Goal: Check status: Check status

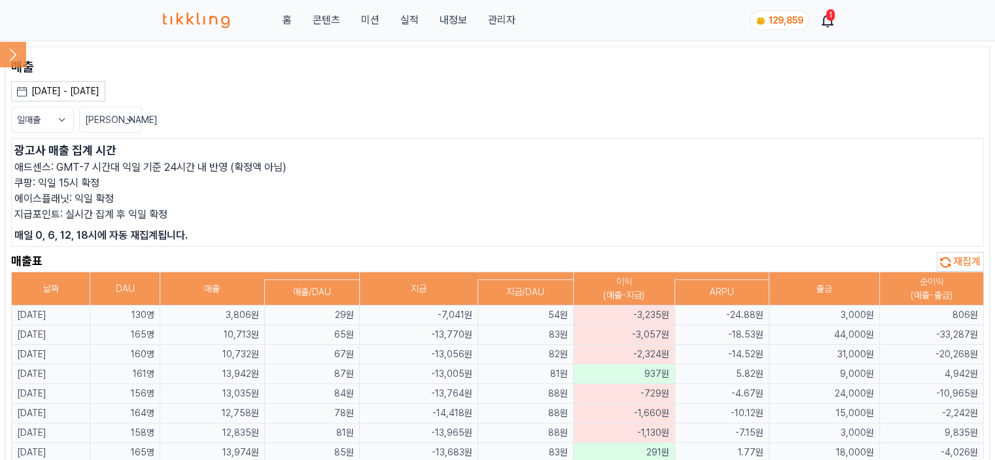
click at [965, 256] on span "재집계" at bounding box center [966, 261] width 27 height 12
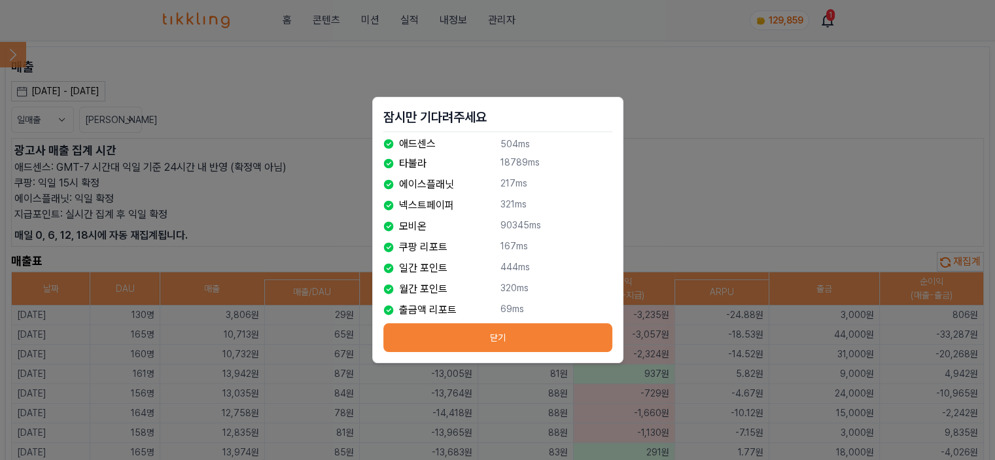
click at [485, 353] on div "잠시만 기다려주세요 애드센스 504ms 타불라 18789ms 에이스플래닛 217ms 넥스트페이퍼 321ms 모비온 90345ms 쿠팡 리포트 …" at bounding box center [497, 230] width 251 height 266
click at [495, 340] on button "닫기" at bounding box center [497, 337] width 229 height 29
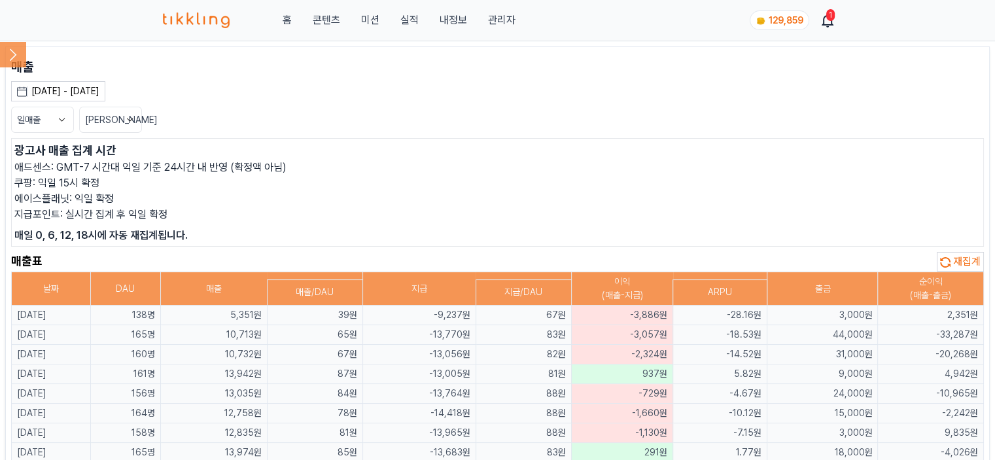
click at [289, 195] on p "에이스플래닛: 익일 확정" at bounding box center [497, 199] width 966 height 16
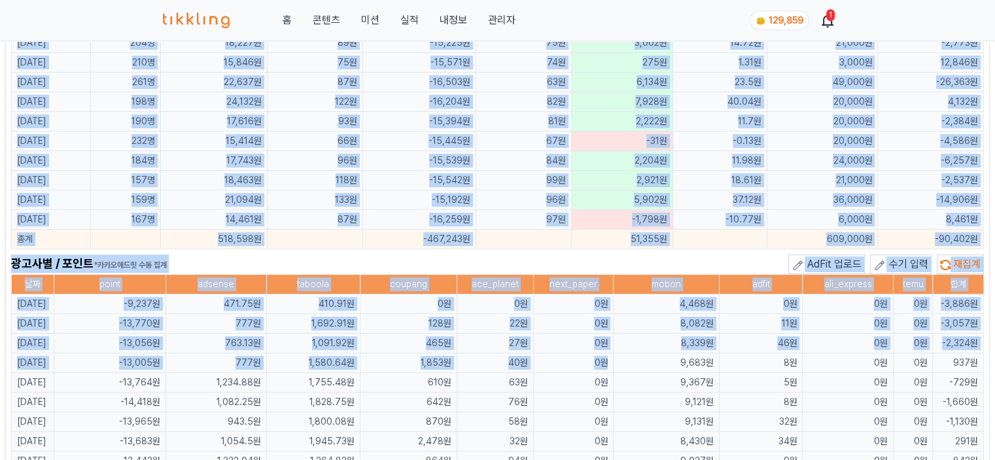
scroll to position [720, 0]
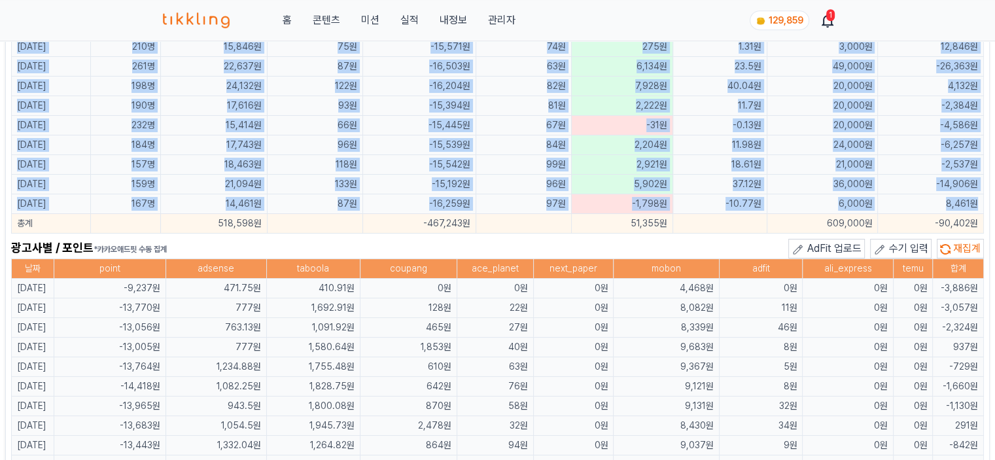
drag, startPoint x: 15, startPoint y: 313, endPoint x: 984, endPoint y: 199, distance: 975.7
click at [984, 199] on main "매출 [DATE] - [DATE] [DATE] 지난 7일 지난 30일 지난 60일 지난 90일 지난 1년 8월 2025 일 월 화 수 목 금 …" at bounding box center [497, 132] width 985 height 1611
copy tbody "8204-80-69 870l 0,218i 53d -3,366s 74a -5,211c -64.82a 5,055e 4,598s 4409-97-82…"
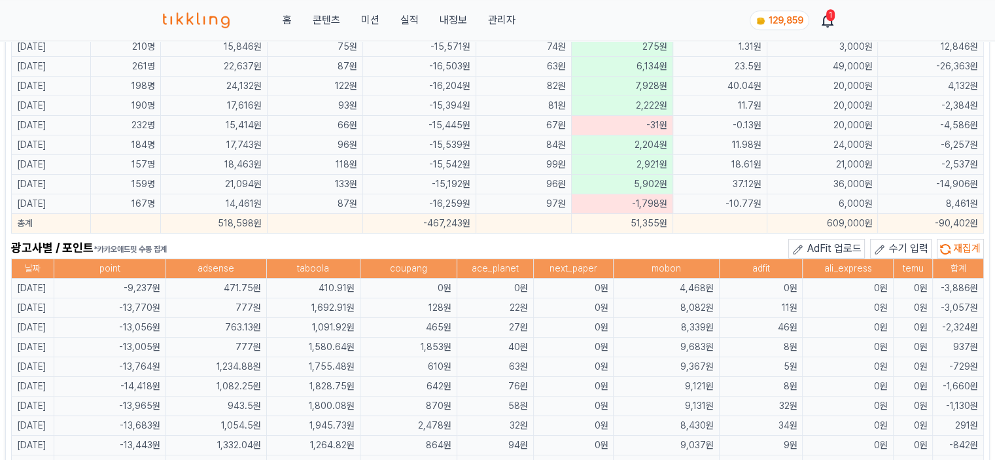
click at [446, 249] on div "광고사별 / 포인트 *카카오애드핏 수동 집계 AdFit 업로드 수기 입력 재집계" at bounding box center [497, 249] width 973 height 20
